Goal: Task Accomplishment & Management: Manage account settings

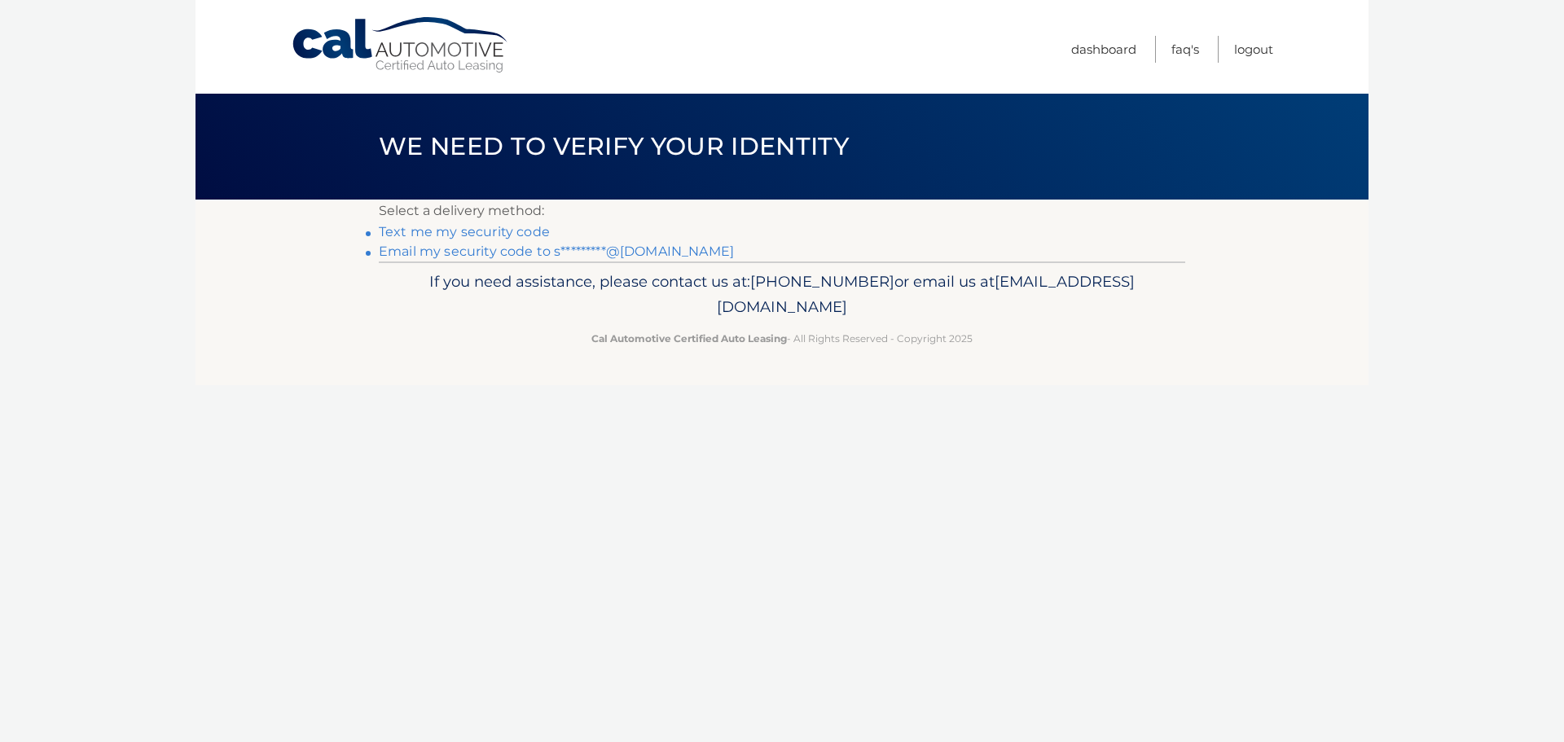
click at [465, 235] on link "Text me my security code" at bounding box center [464, 231] width 171 height 15
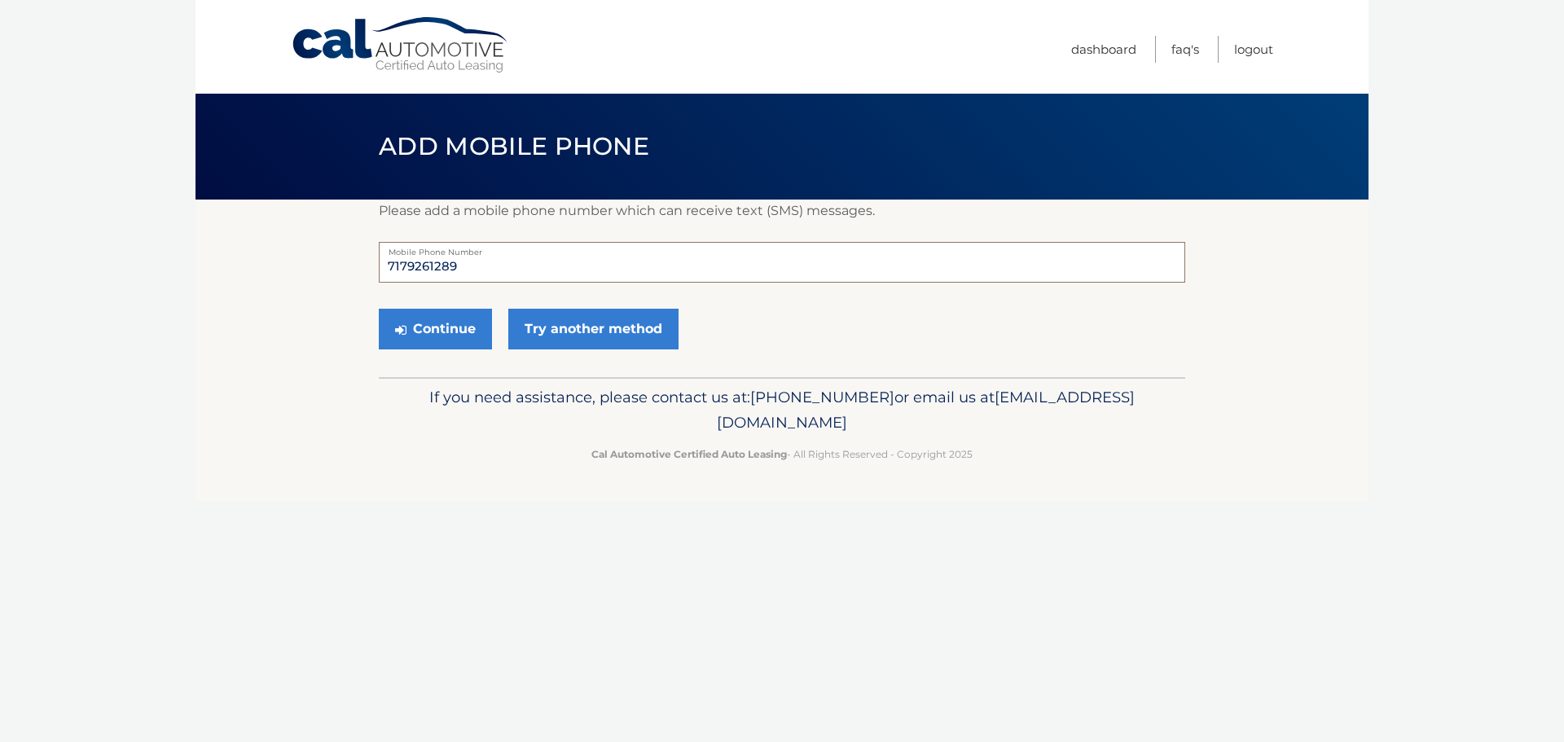
click at [480, 265] on input "7179261289" at bounding box center [782, 262] width 807 height 41
type input "7"
click at [580, 337] on link "Try another method" at bounding box center [593, 329] width 170 height 41
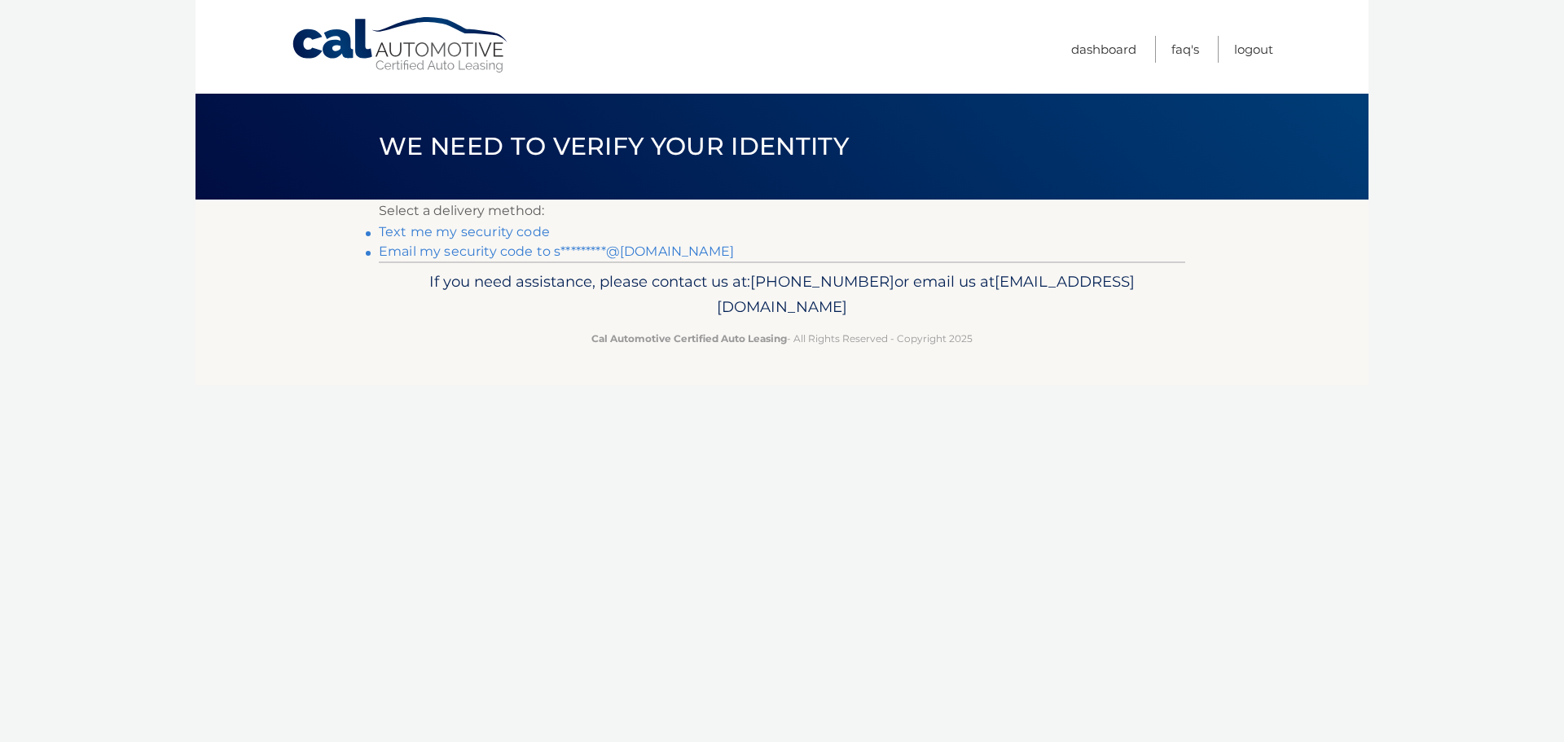
click at [420, 229] on link "Text me my security code" at bounding box center [464, 231] width 171 height 15
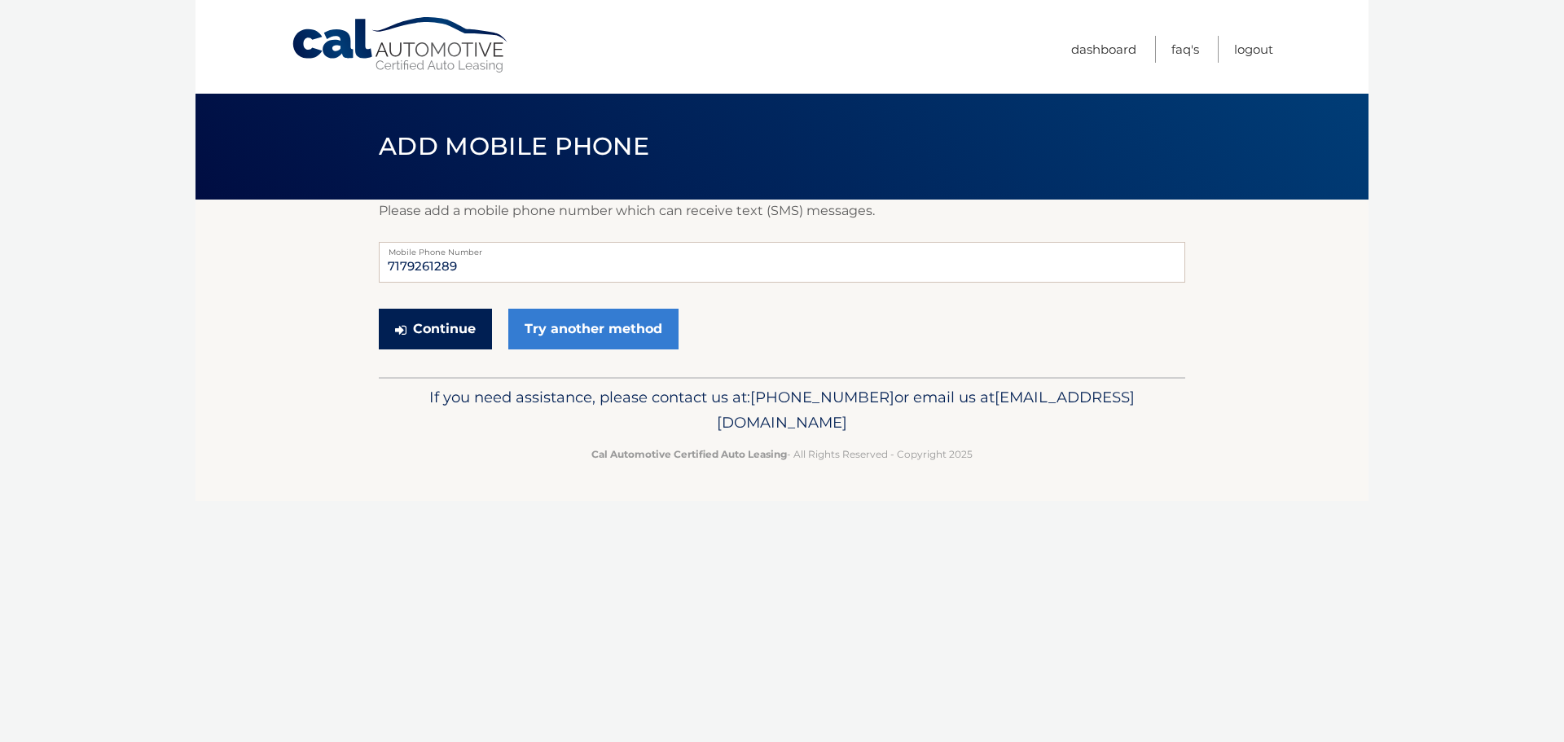
click at [414, 327] on button "Continue" at bounding box center [435, 329] width 113 height 41
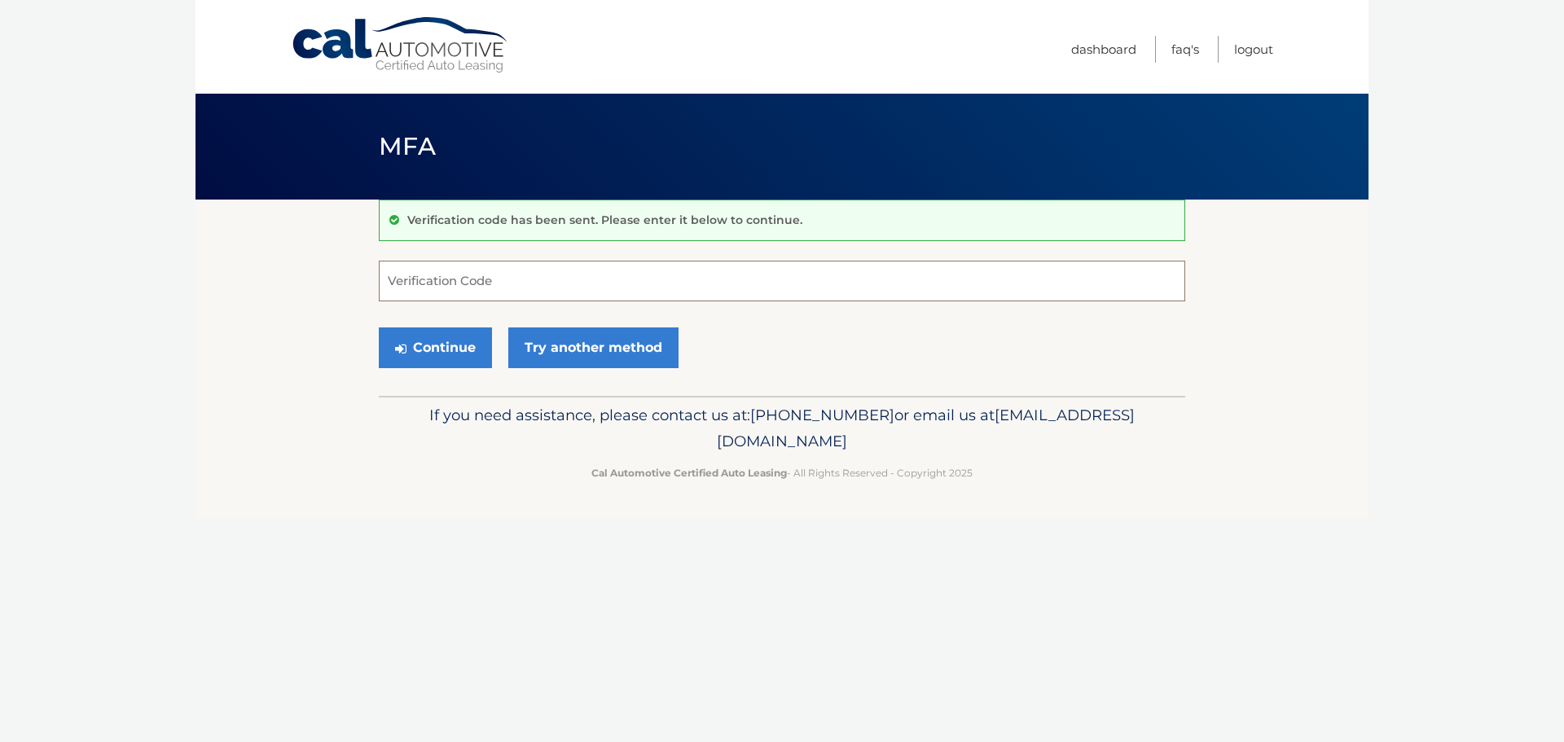
click at [445, 279] on input "Verification Code" at bounding box center [782, 281] width 807 height 41
type input "202225"
click at [379, 328] on button "Continue" at bounding box center [435, 348] width 113 height 41
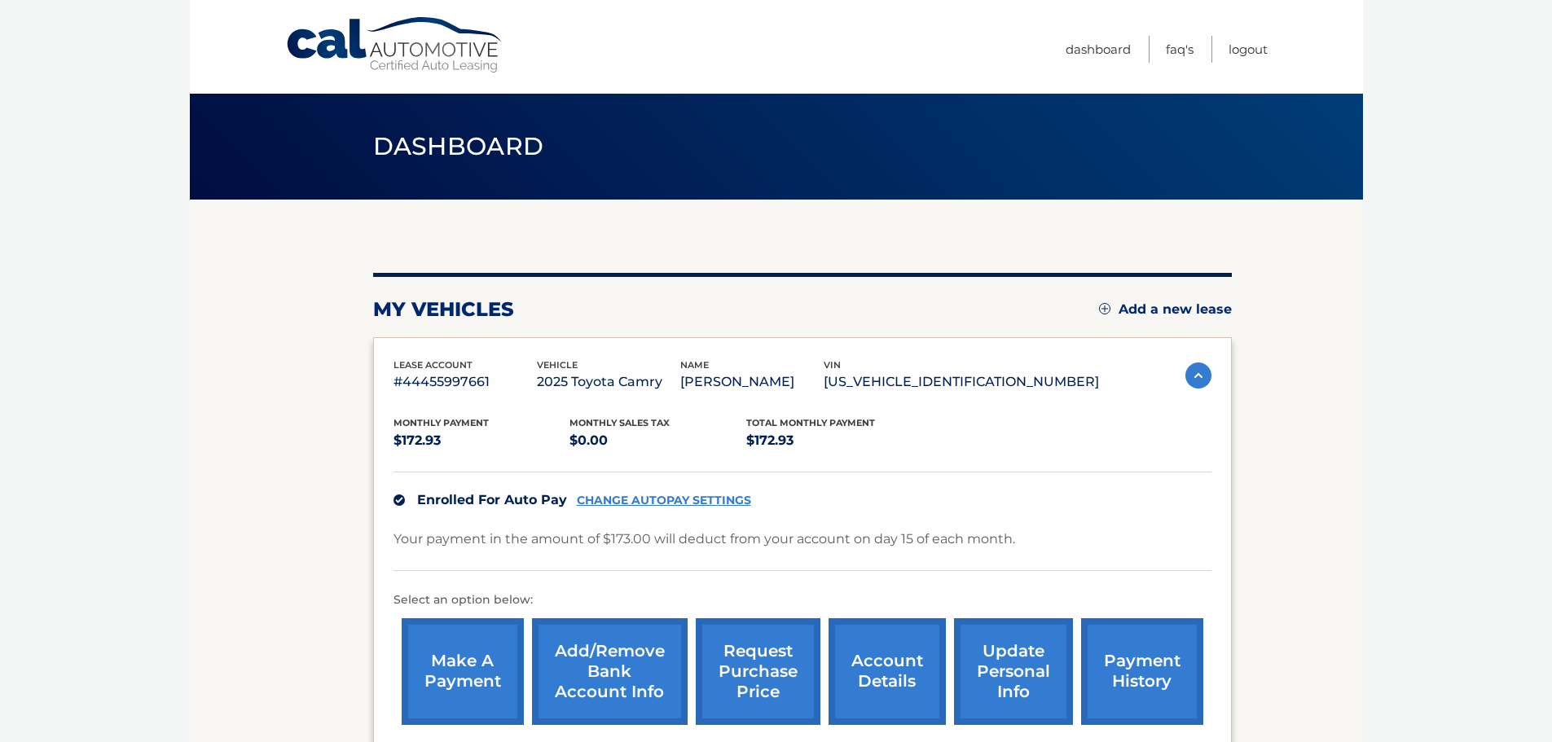
scroll to position [81, 0]
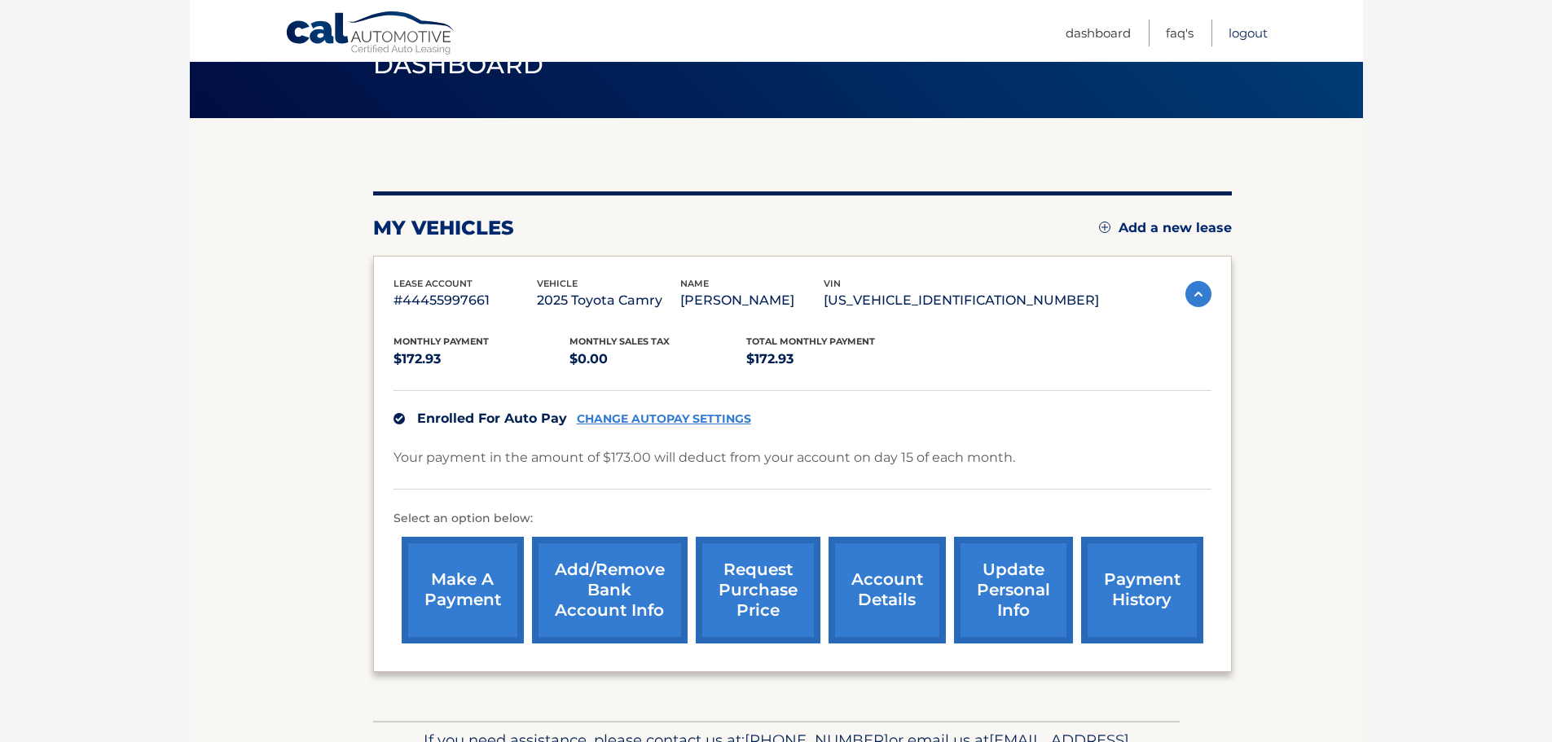
click at [1259, 29] on link "Logout" at bounding box center [1248, 33] width 39 height 27
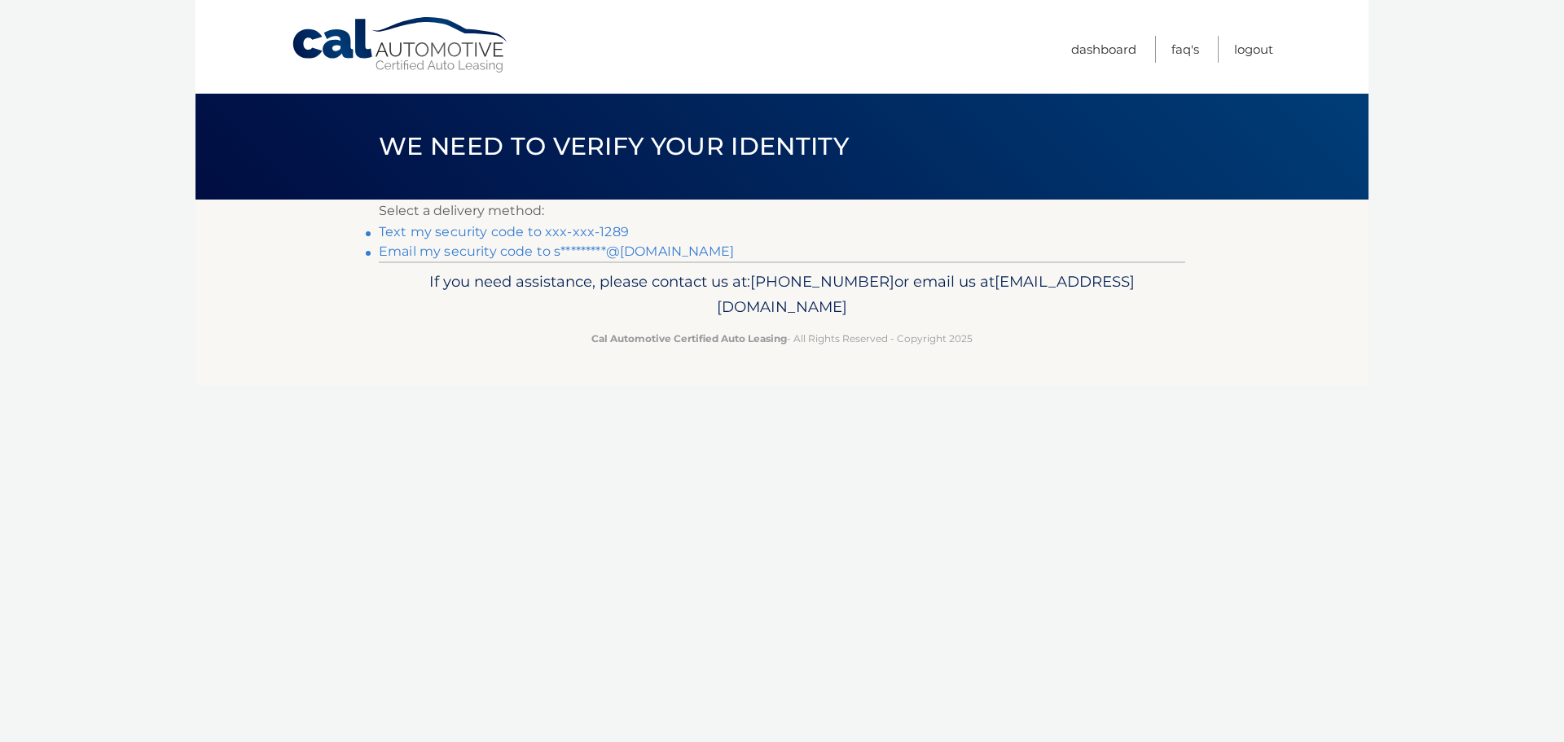
click at [416, 236] on link "Text my security code to xxx-xxx-1289" at bounding box center [504, 231] width 250 height 15
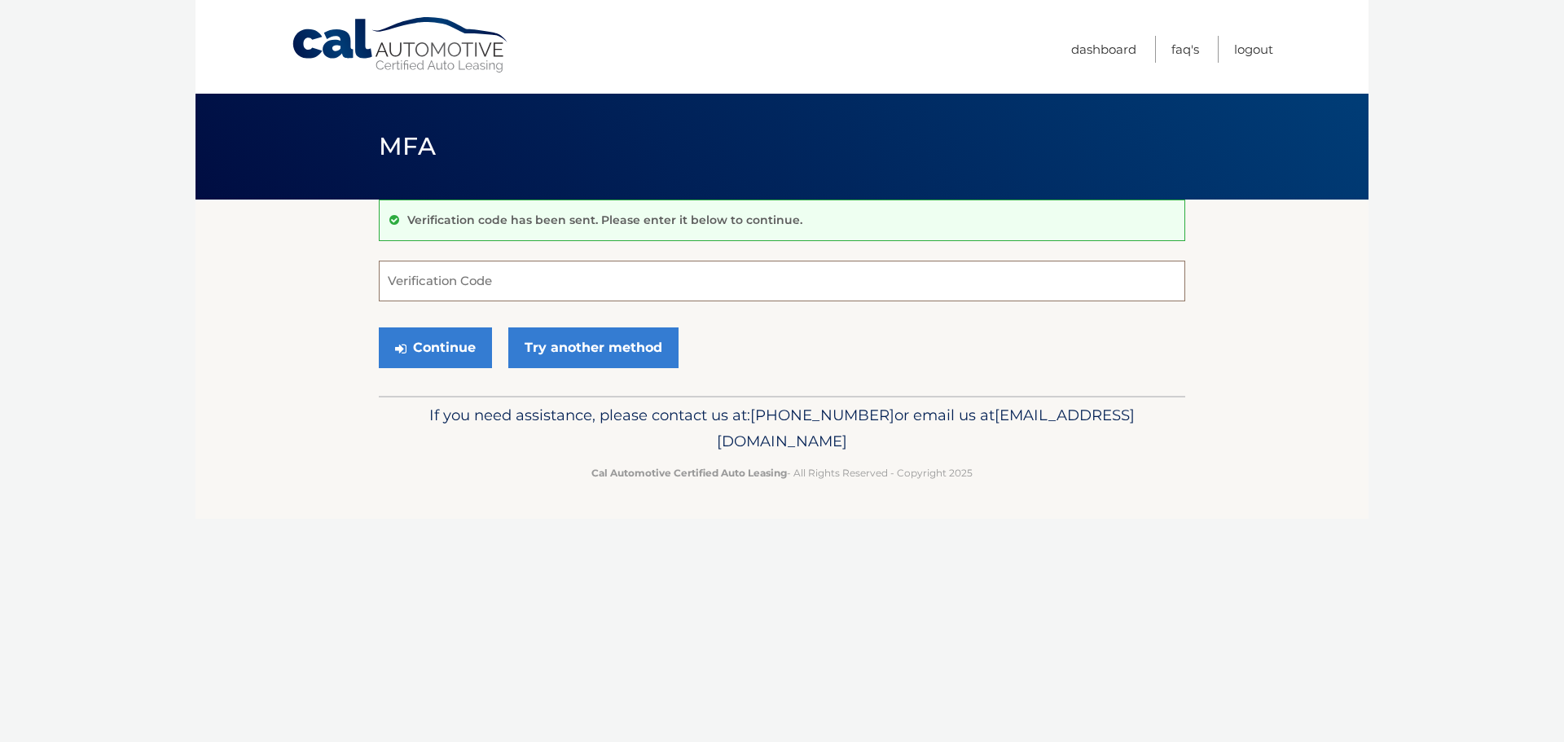
click at [464, 271] on input "Verification Code" at bounding box center [782, 281] width 807 height 41
type input "316781"
click at [441, 350] on button "Continue" at bounding box center [435, 348] width 113 height 41
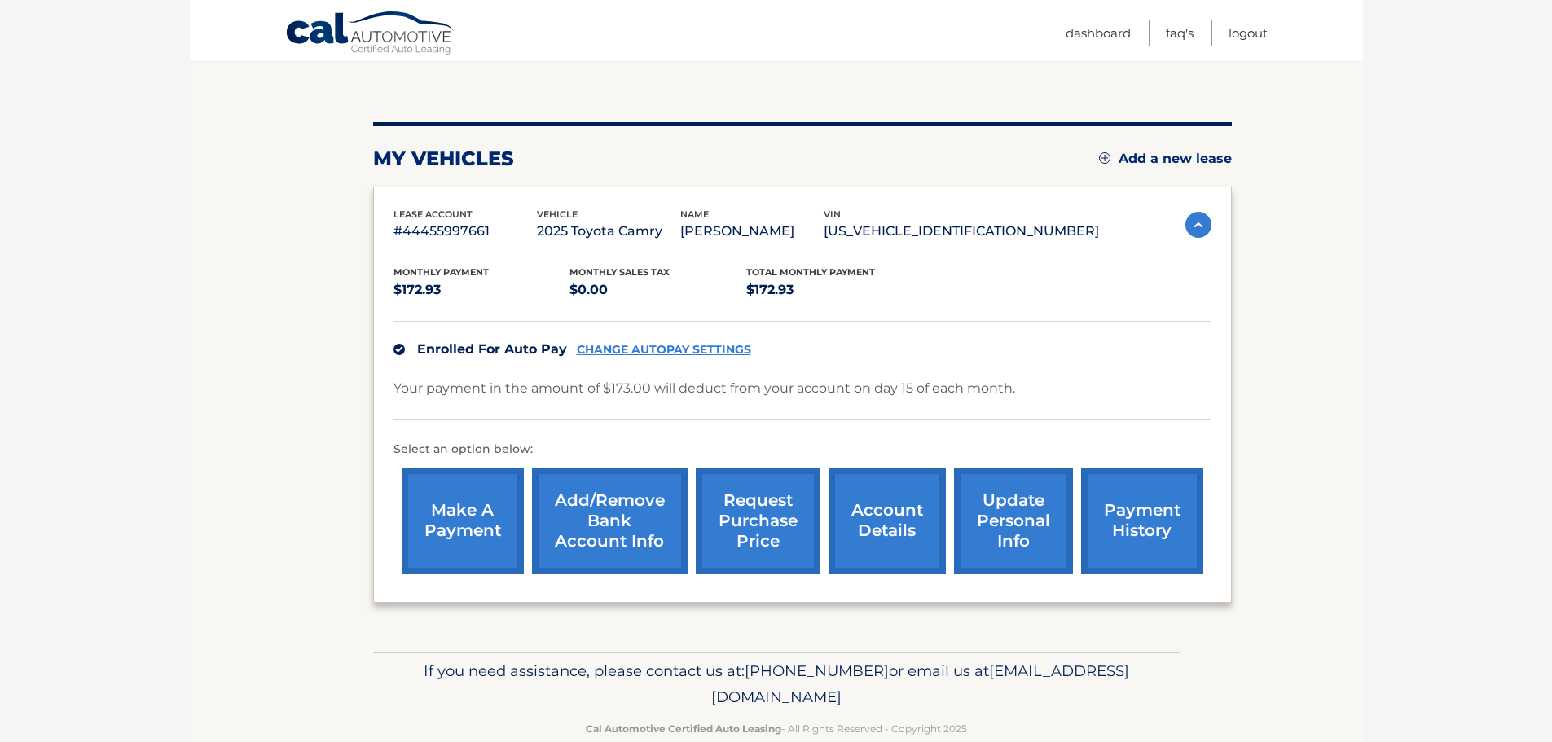
scroll to position [163, 0]
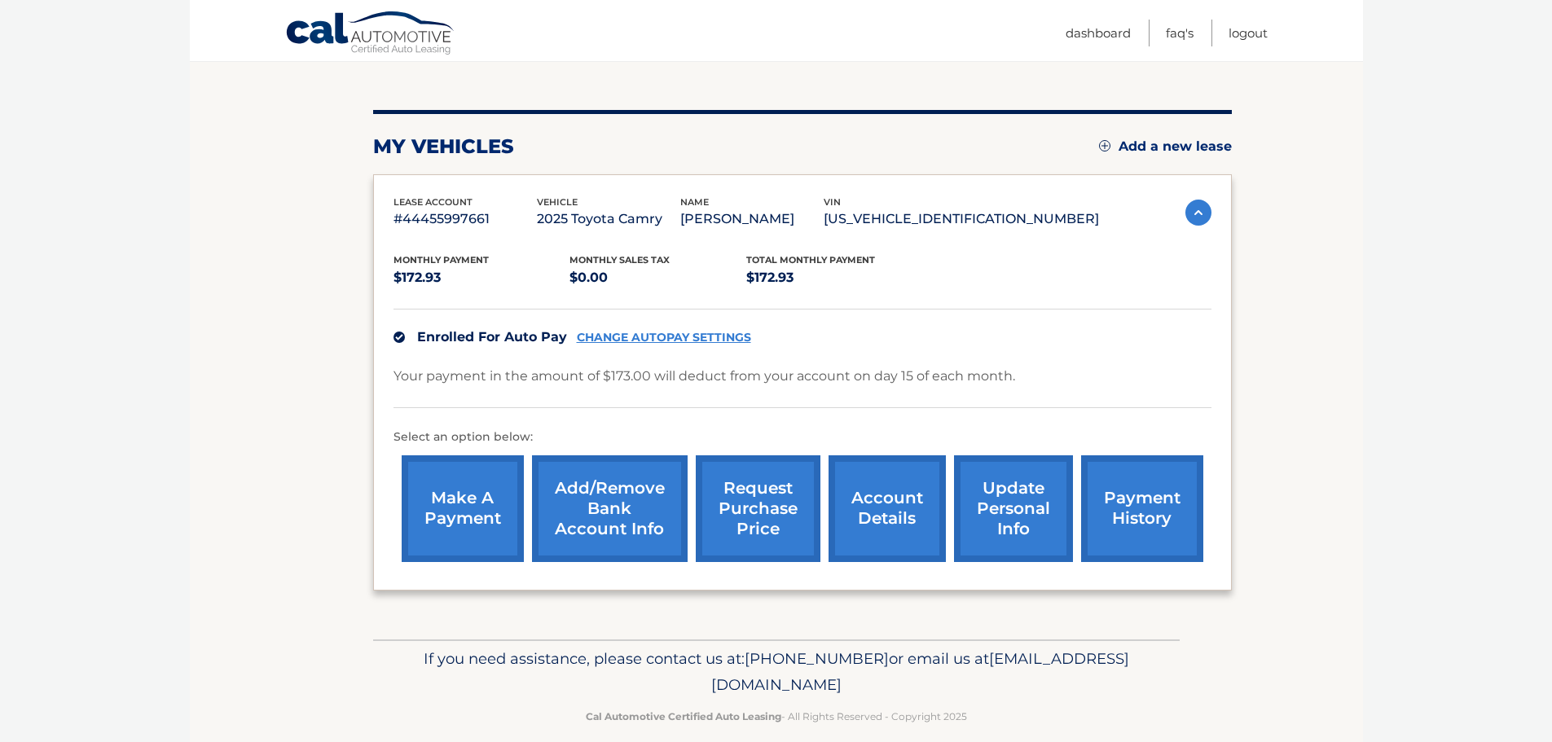
click at [880, 514] on link "account details" at bounding box center [887, 508] width 117 height 107
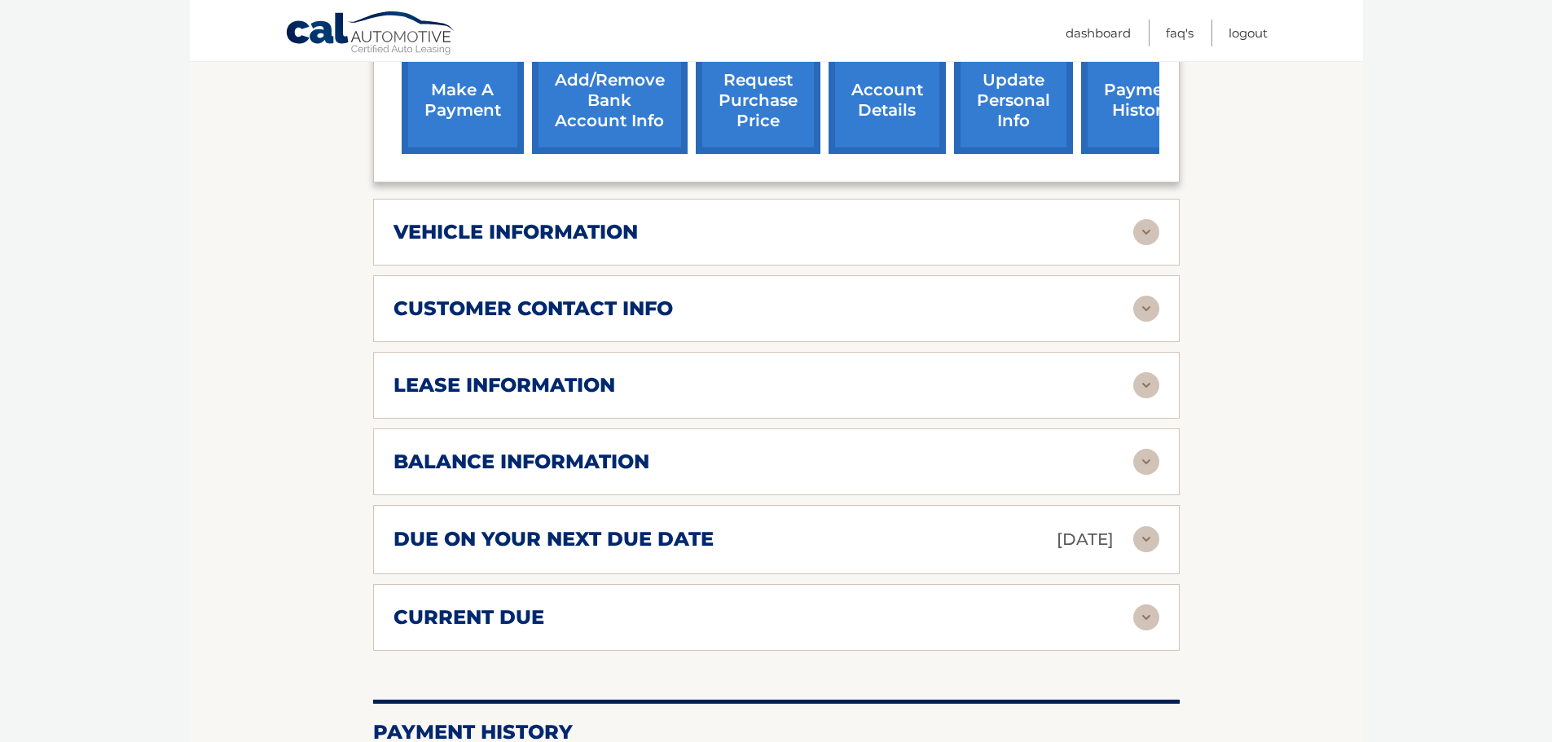
scroll to position [489, 0]
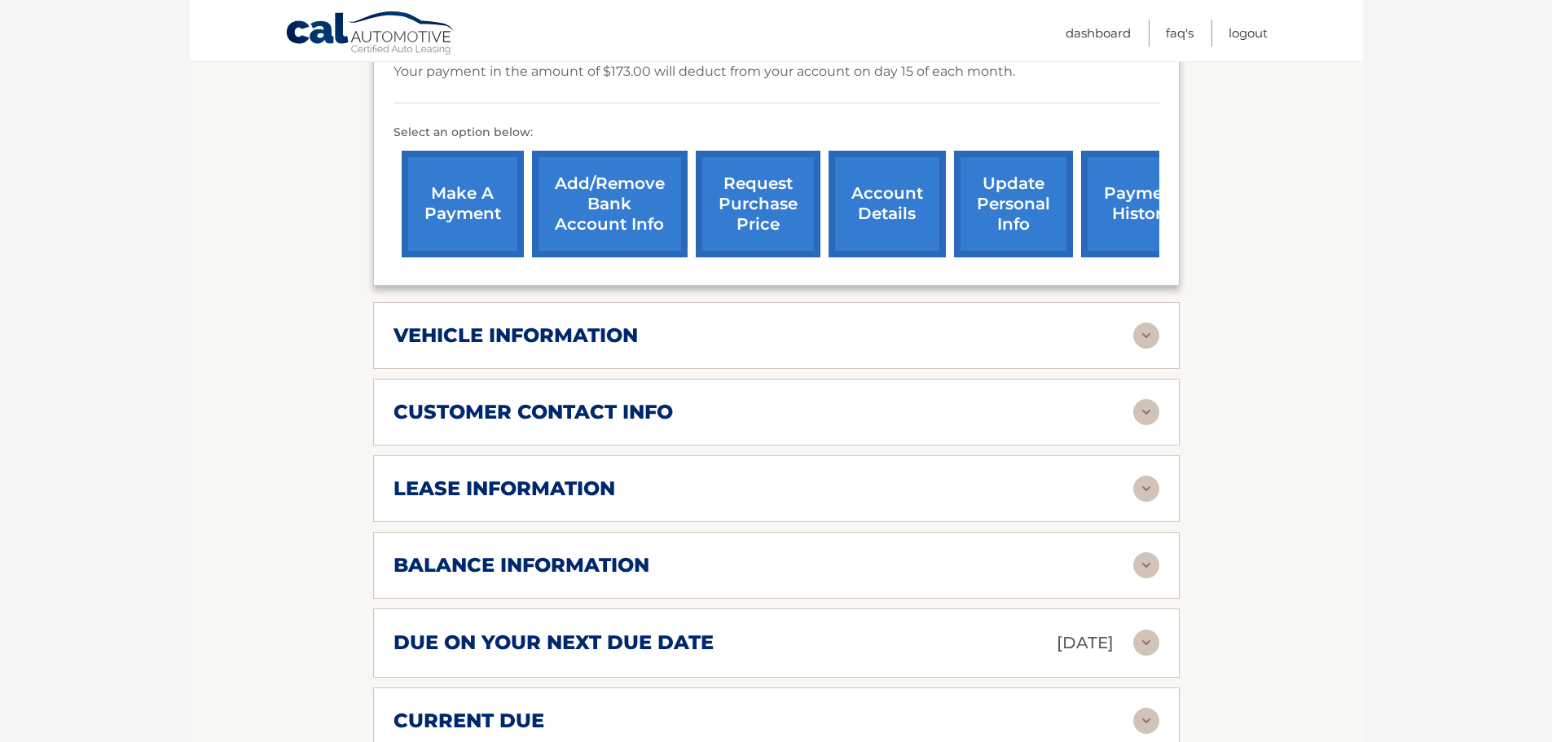
click at [1145, 491] on img at bounding box center [1146, 489] width 26 height 26
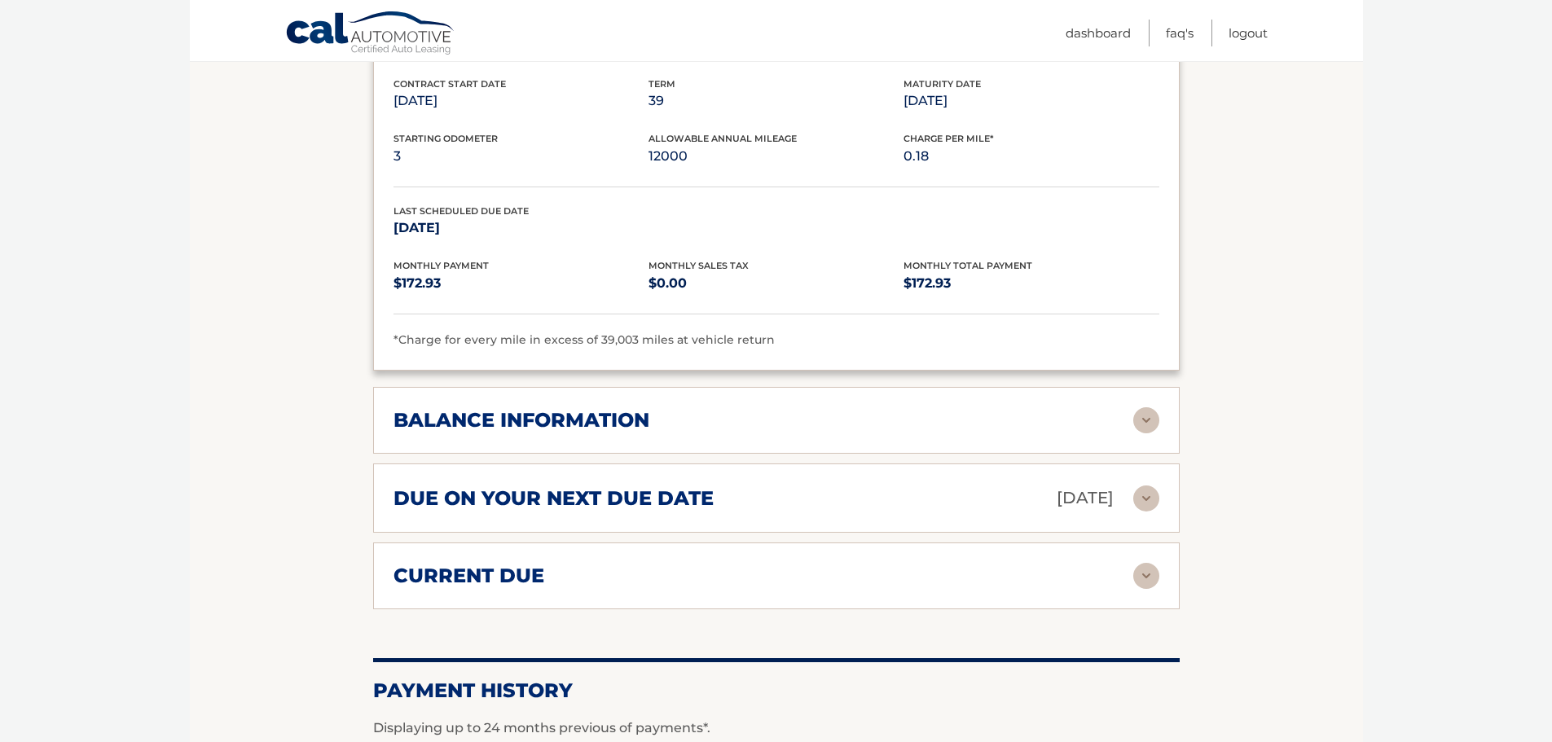
scroll to position [978, 0]
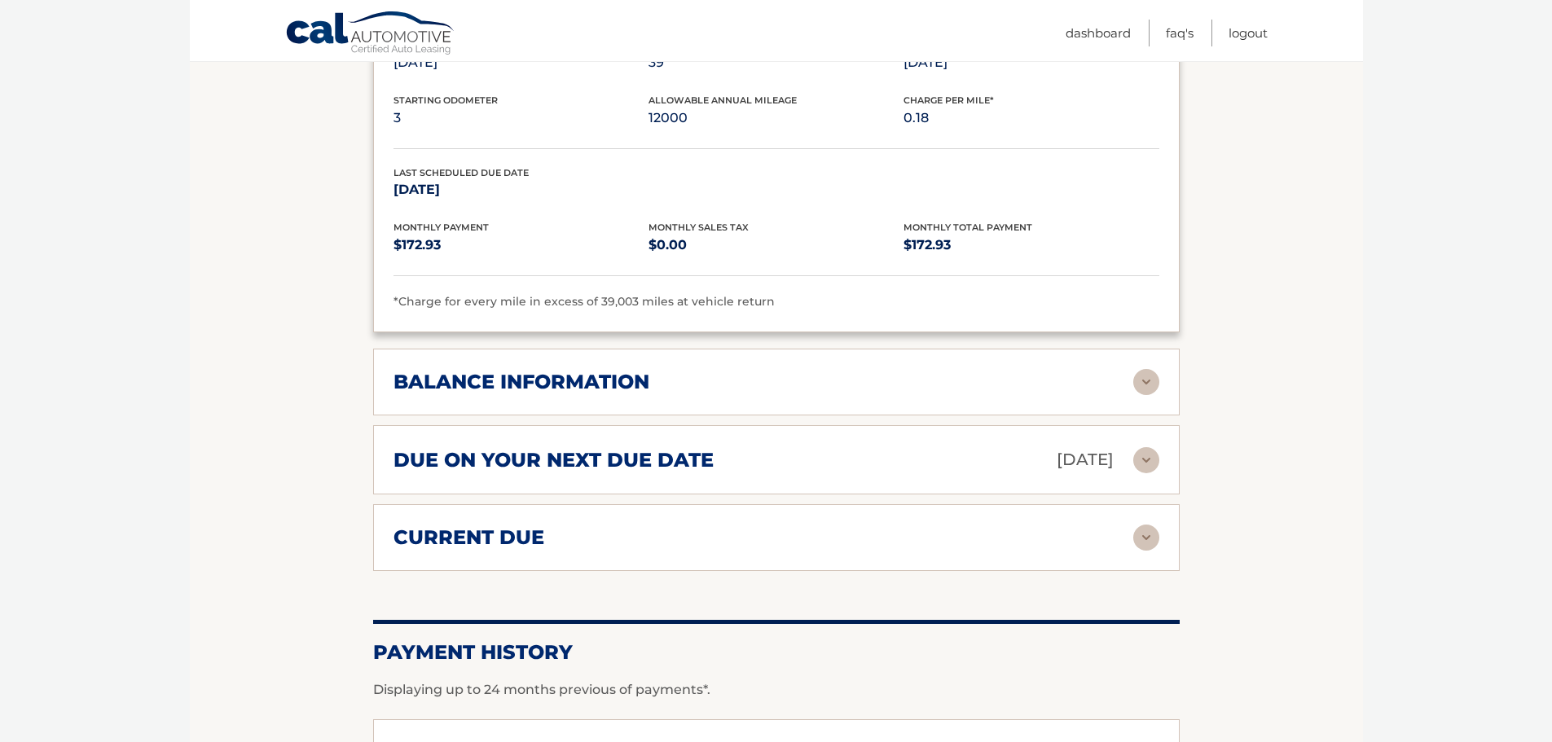
click at [1155, 385] on img at bounding box center [1146, 382] width 26 height 26
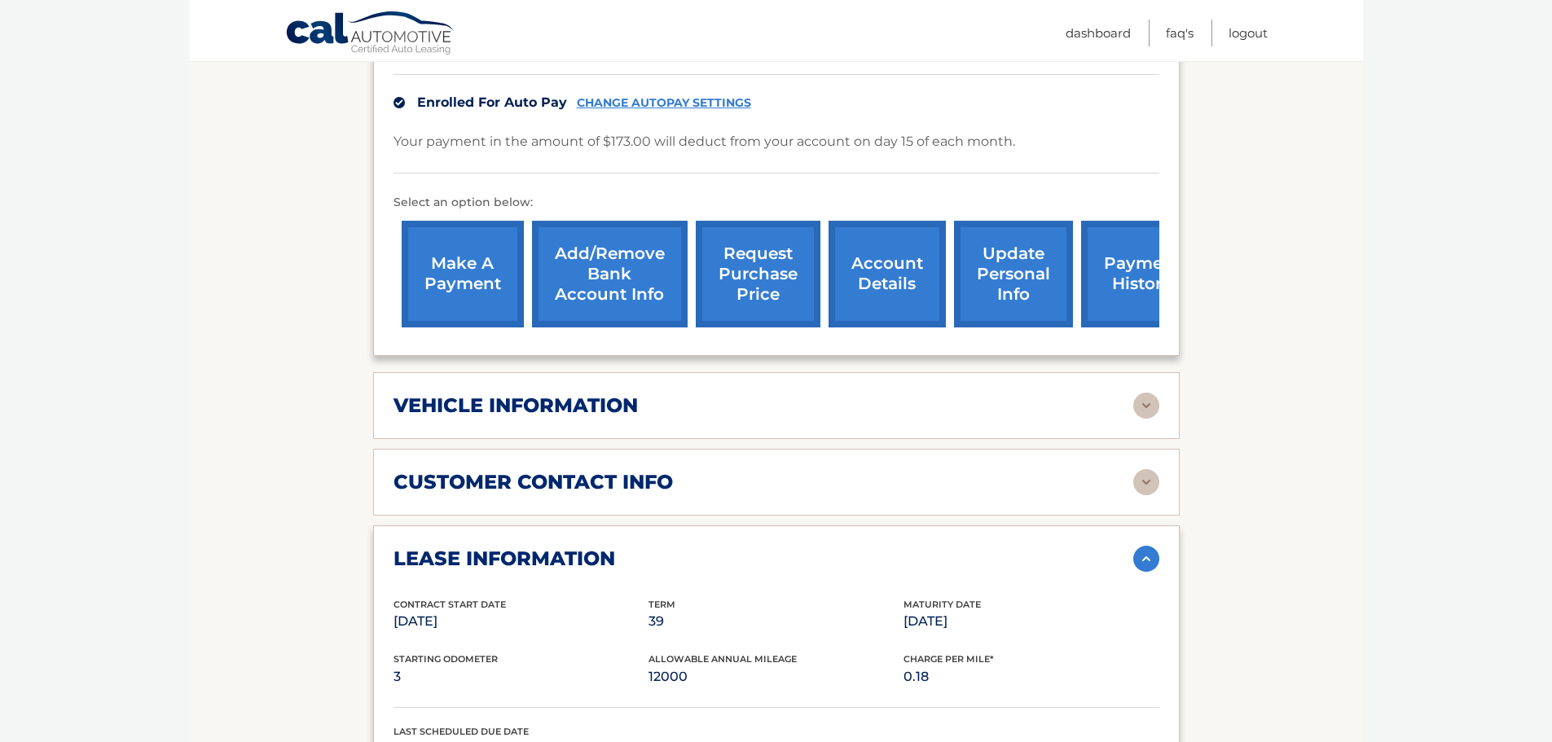
scroll to position [418, 0]
click at [1148, 401] on img at bounding box center [1146, 407] width 26 height 26
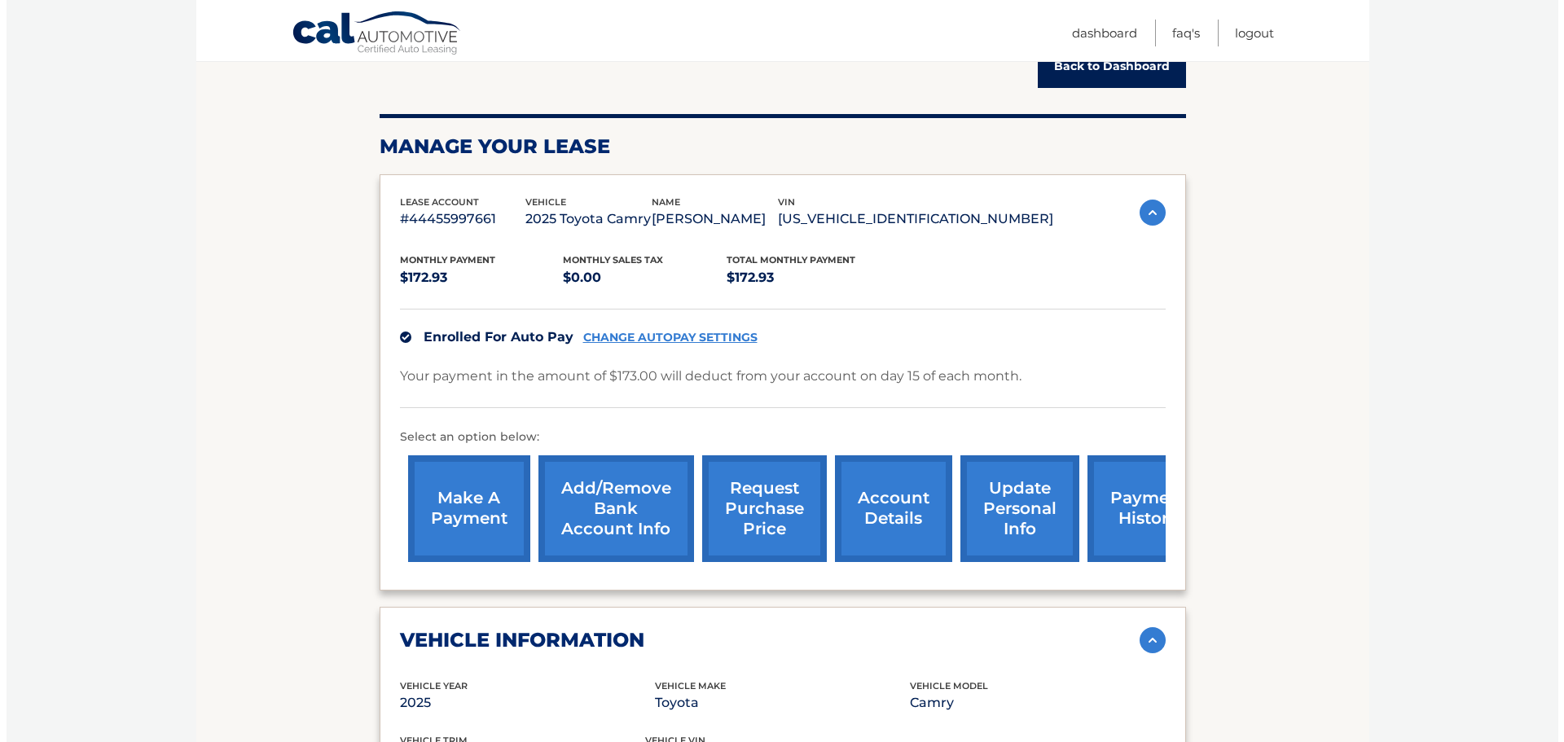
scroll to position [174, 0]
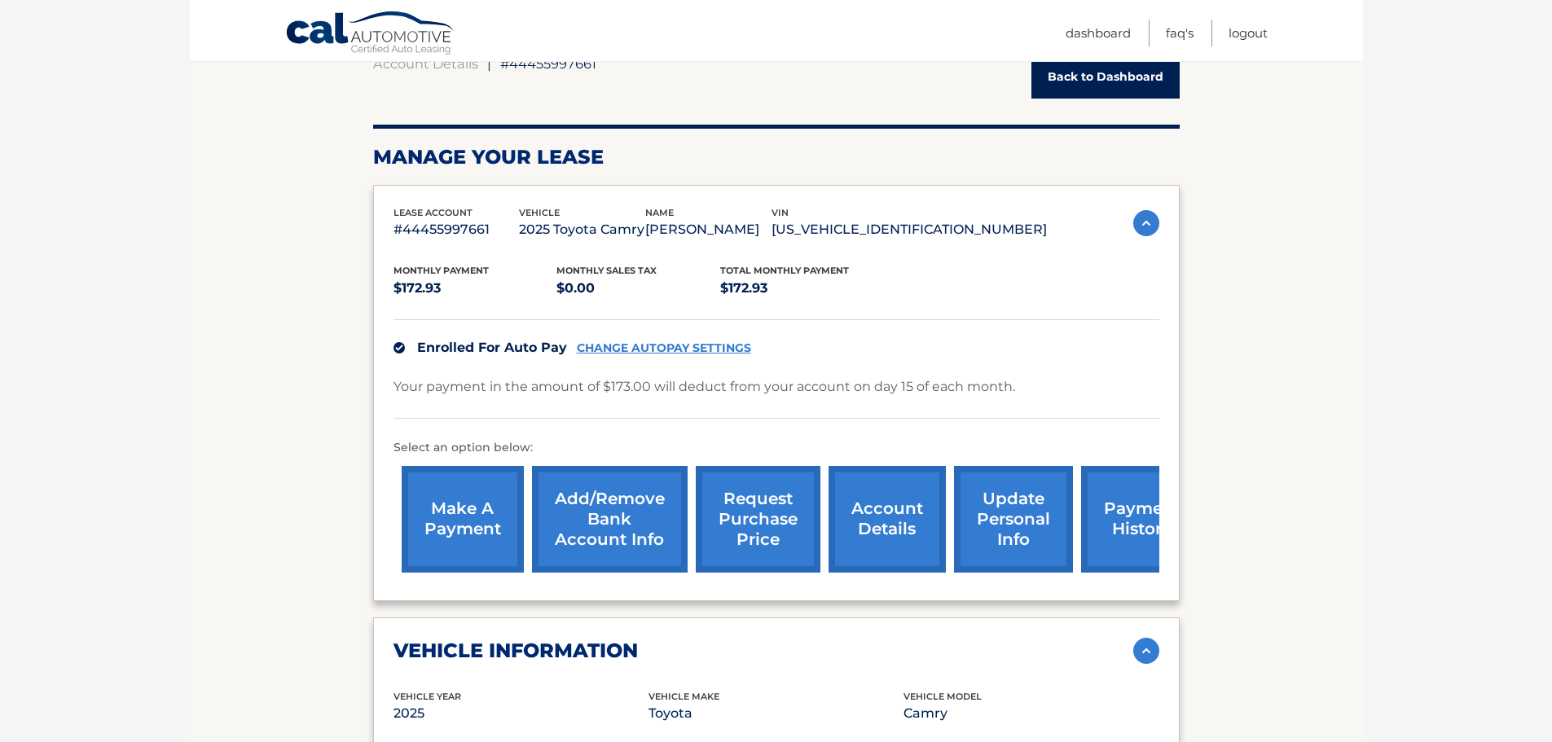
click at [759, 531] on link "request purchase price" at bounding box center [758, 519] width 125 height 107
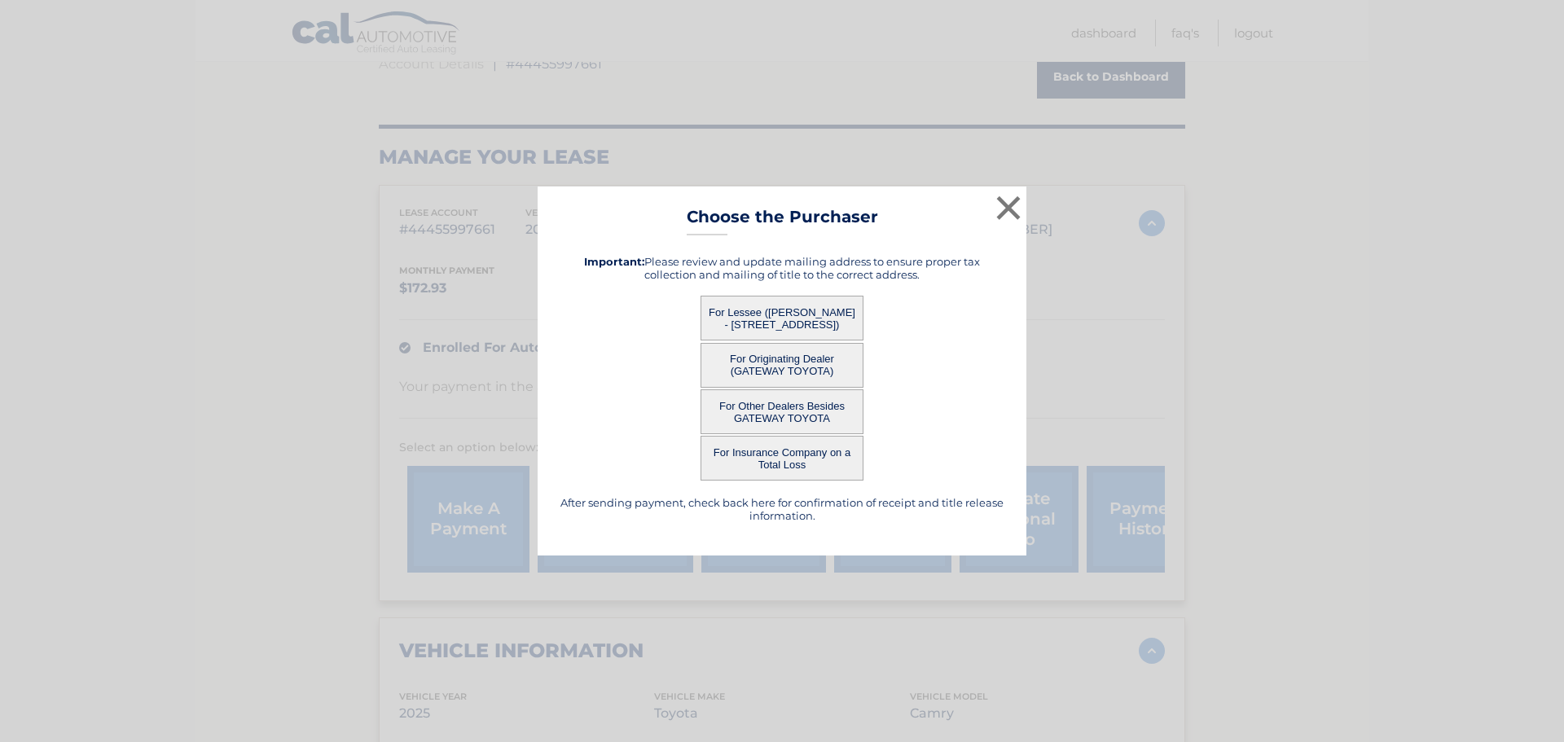
click at [777, 319] on button "For Lessee (JUDY GIRALDO - 1930 WINDSOR AVE, , TOMS RIVER, NJ 08753)" at bounding box center [782, 318] width 163 height 45
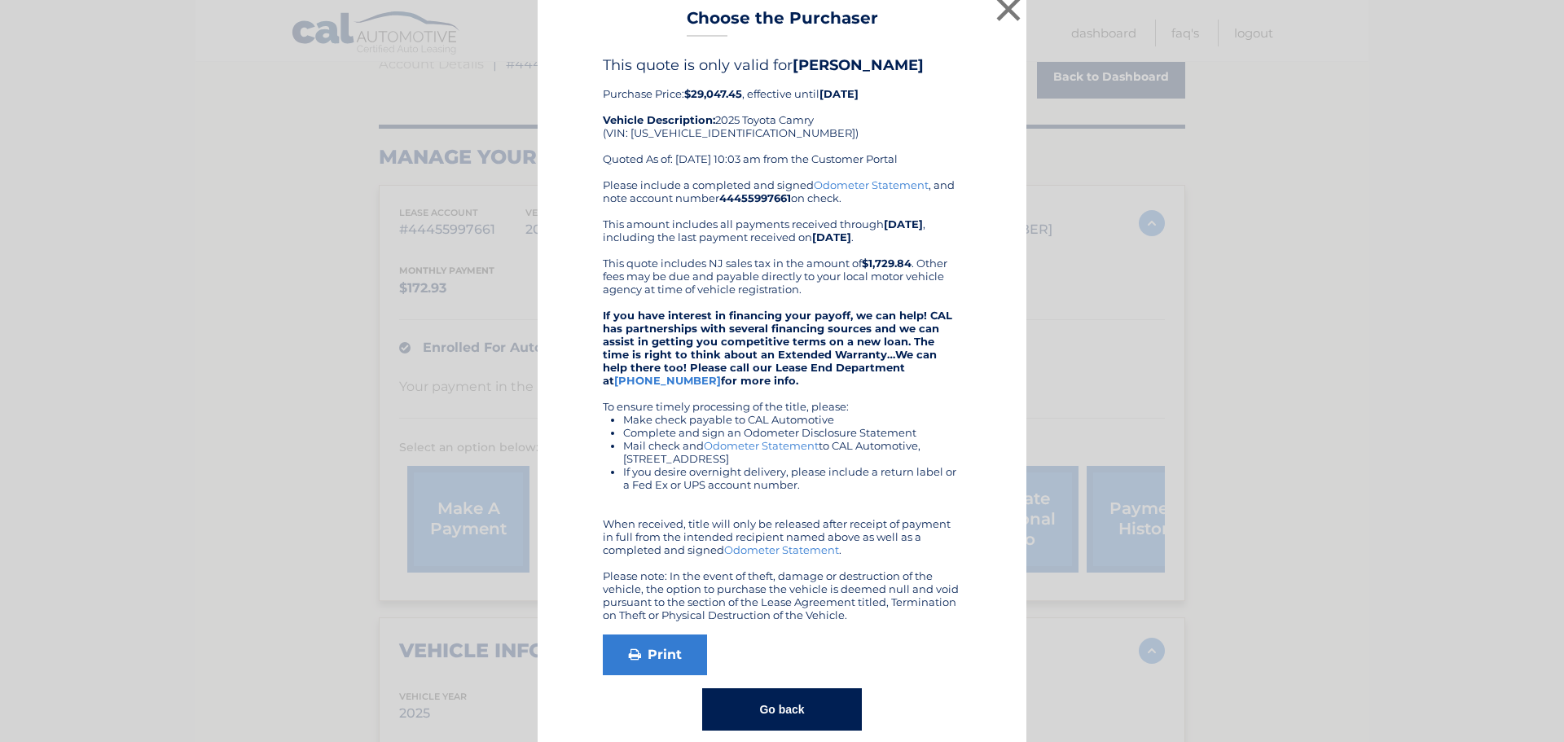
scroll to position [0, 0]
